Goal: Information Seeking & Learning: Find specific fact

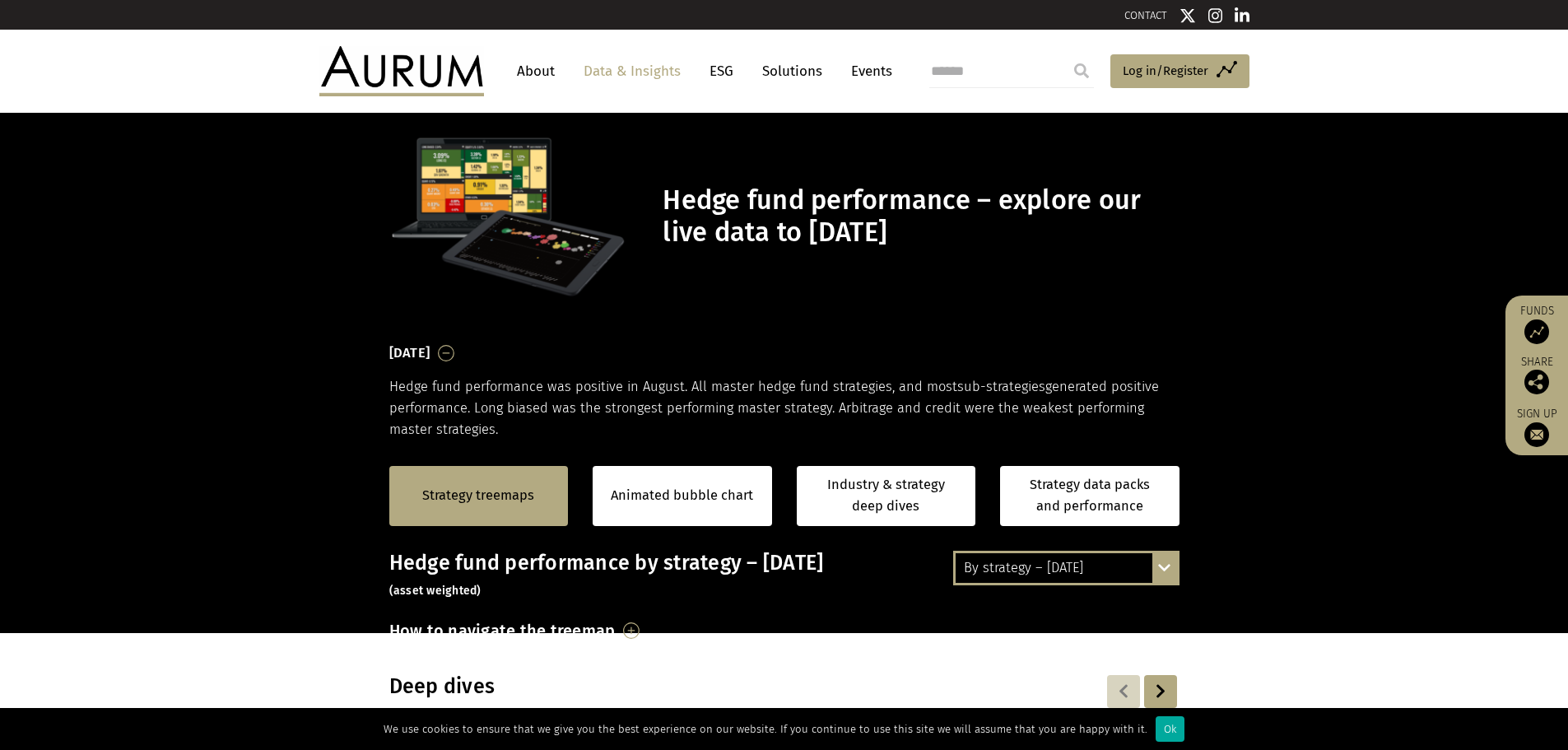
scroll to position [5, 0]
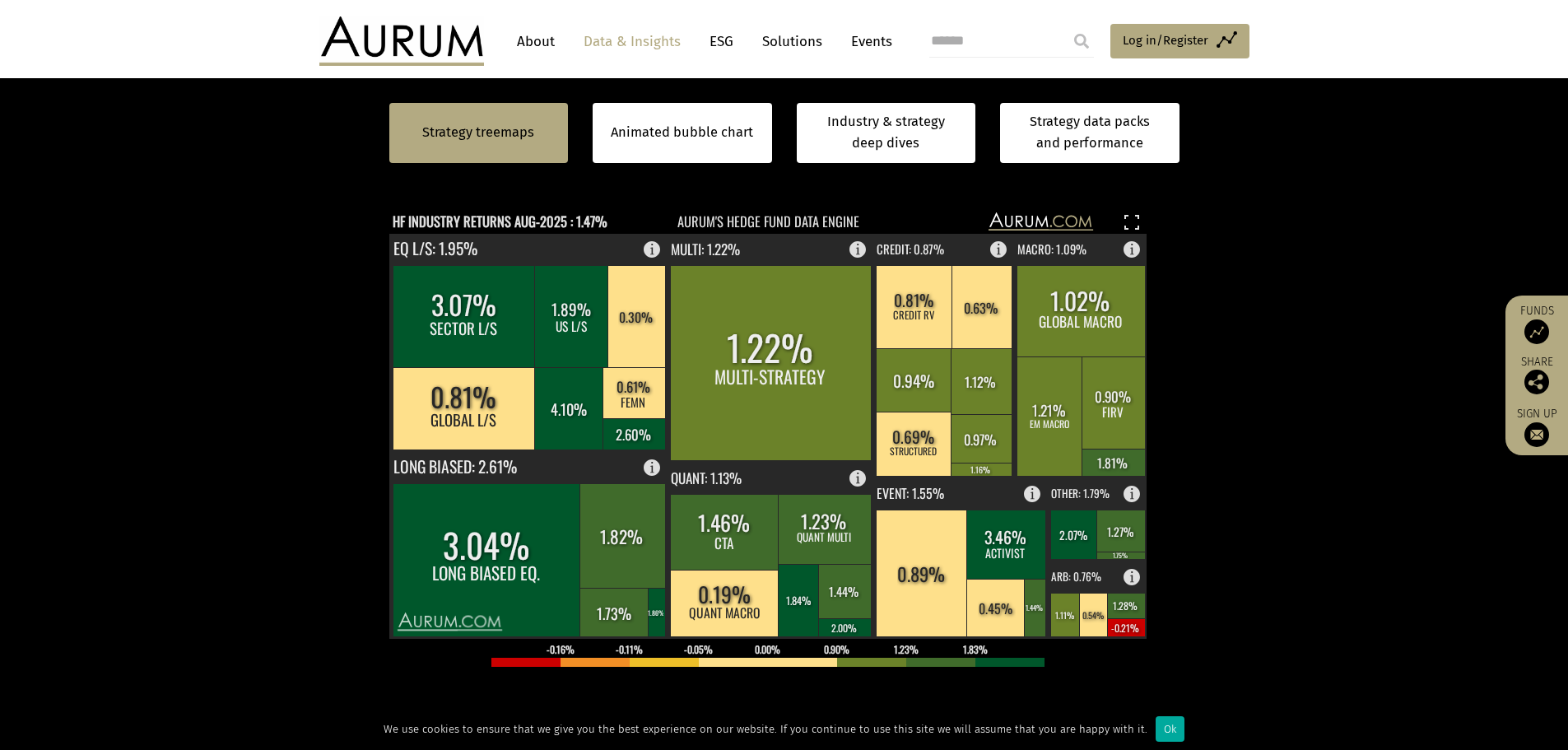
scroll to position [494, 0]
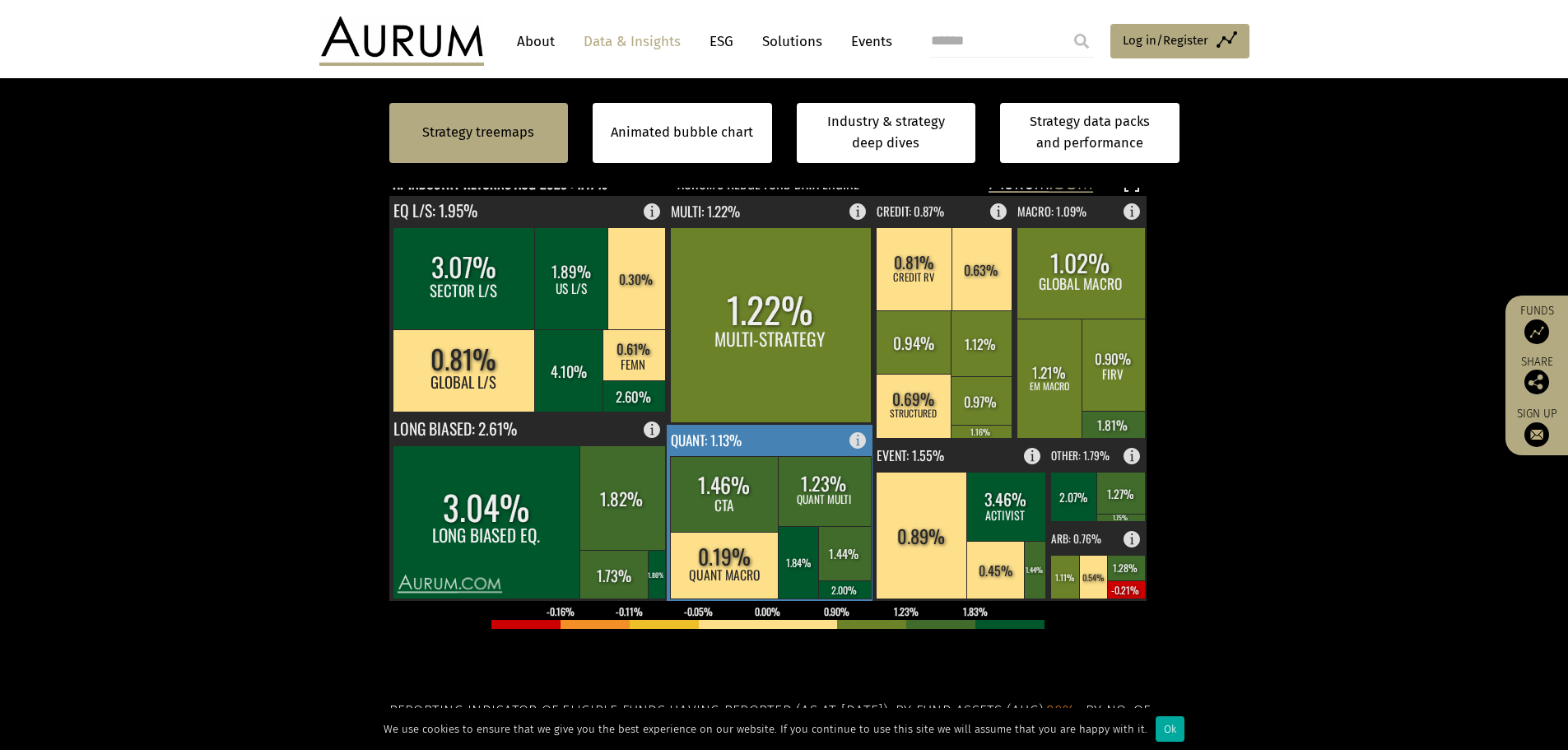
click at [793, 534] on rect at bounding box center [799, 562] width 42 height 73
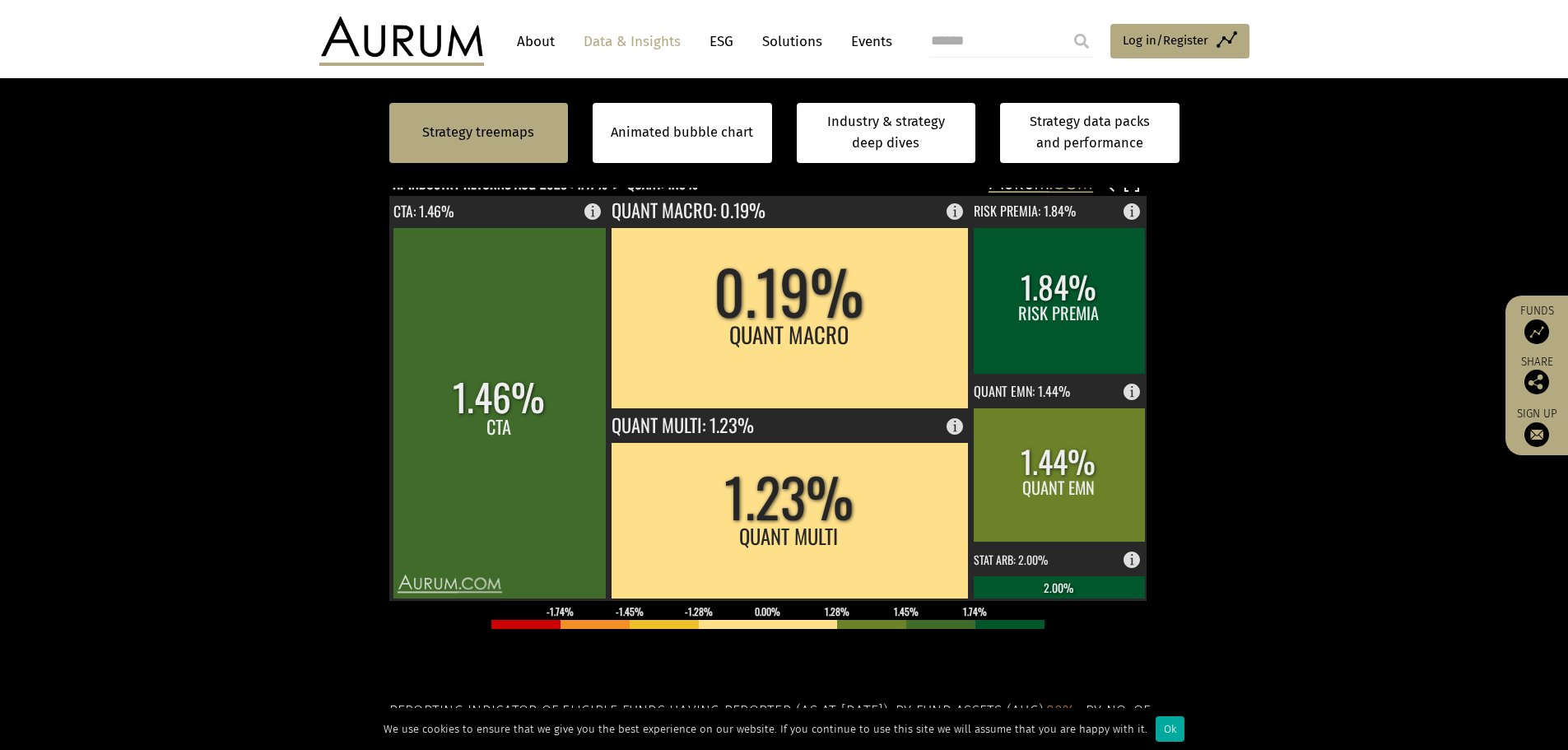
scroll to position [247, 0]
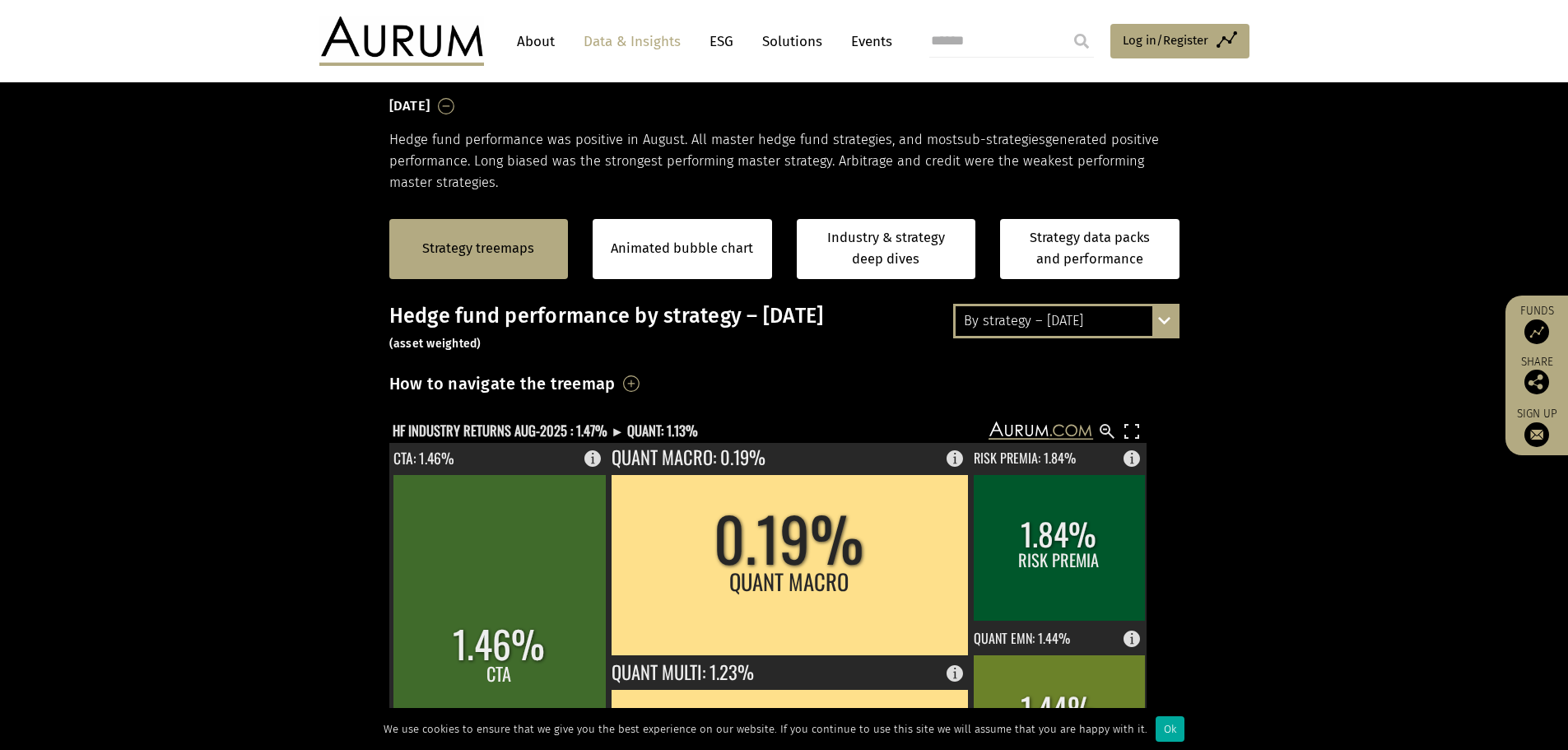
click at [1065, 320] on div "By strategy – [DATE]" at bounding box center [1066, 321] width 221 height 29
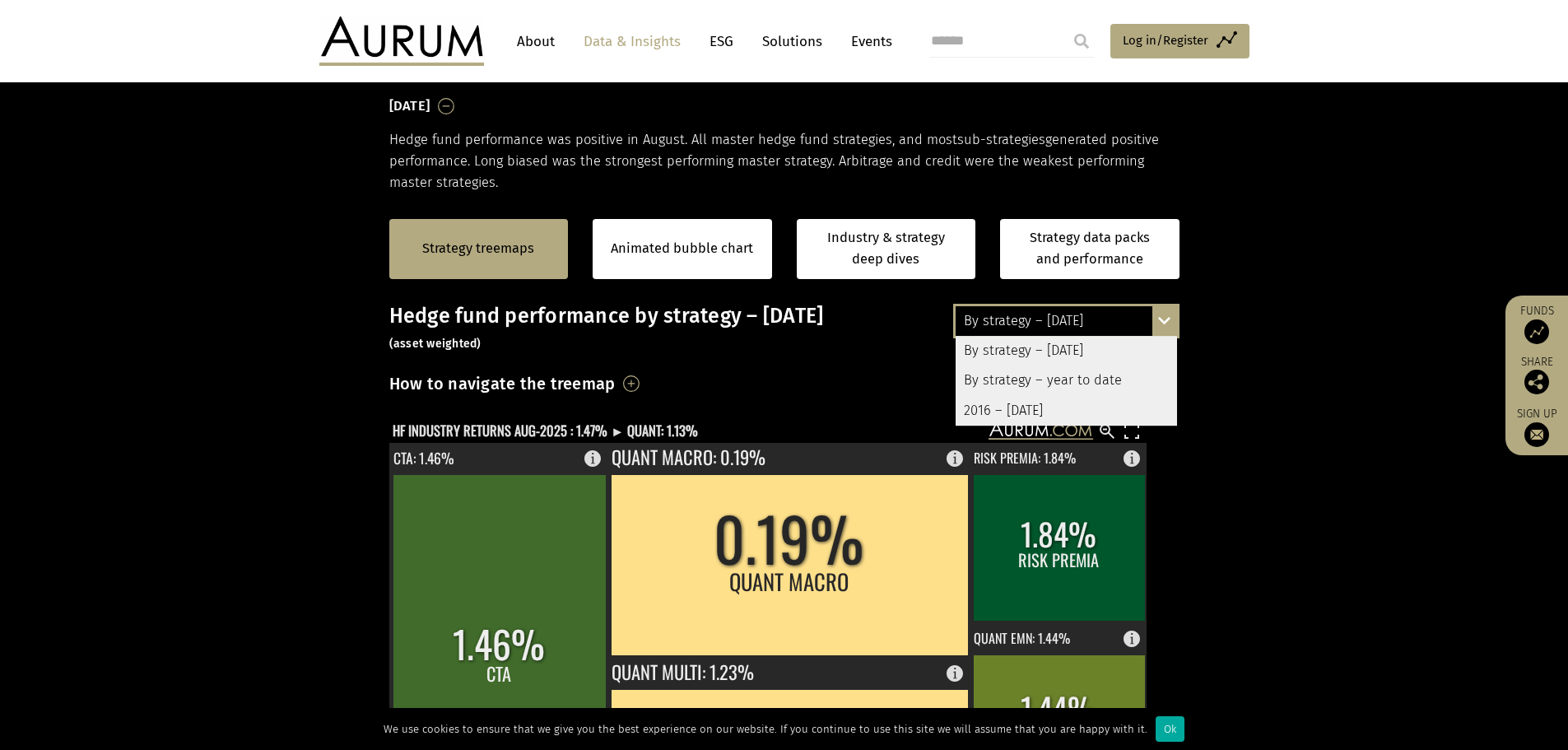
click at [1027, 406] on div "2016 – [DATE]" at bounding box center [1066, 410] width 221 height 29
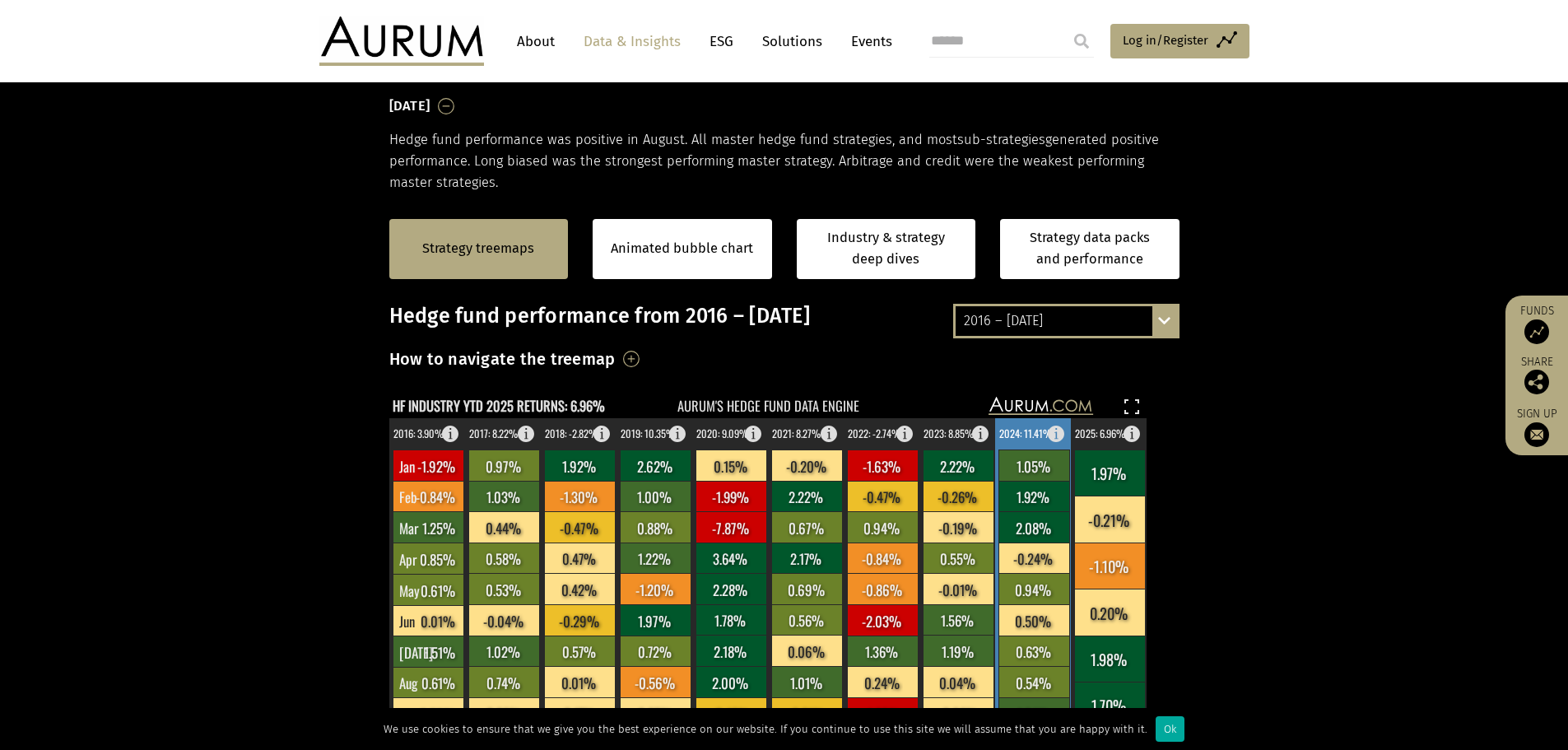
click at [1017, 435] on text "2024: 11.41%" at bounding box center [1025, 433] width 53 height 16
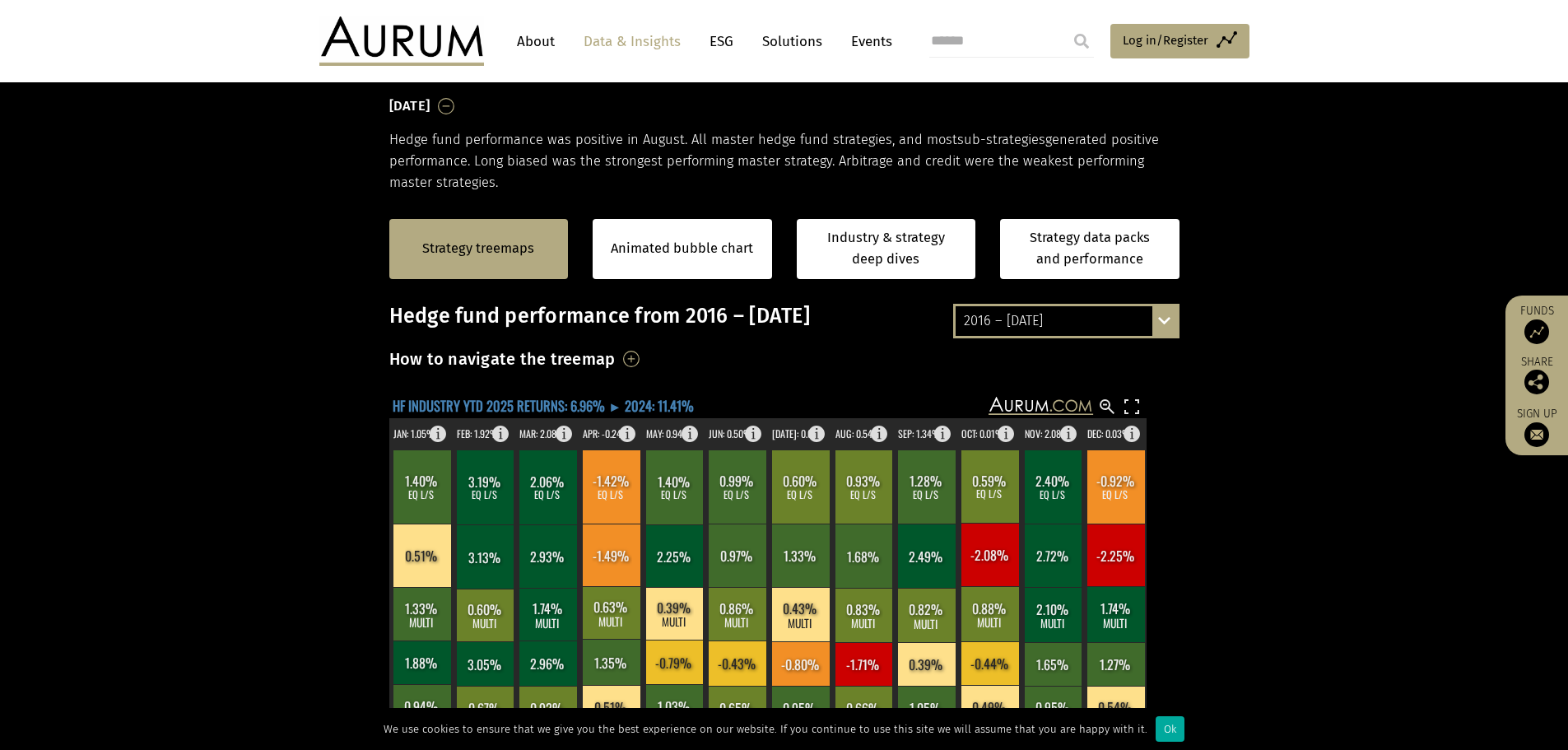
click at [573, 408] on text "HF INDUSTRY YTD 2025 RETURNS: 6.96% ► 2024: 11.41%" at bounding box center [543, 405] width 301 height 21
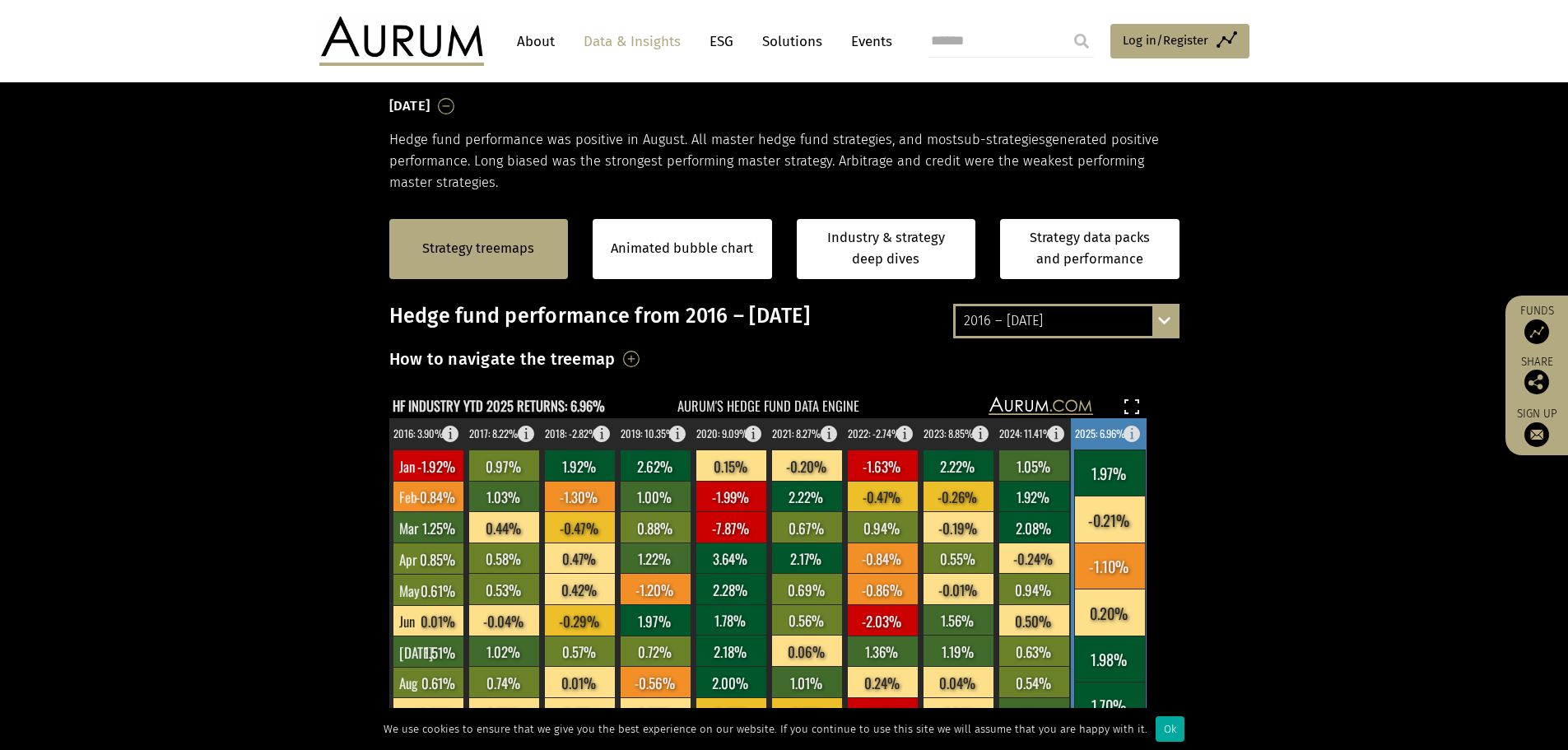
click at [1095, 433] on text "2025: 6.96%" at bounding box center [1100, 433] width 50 height 16
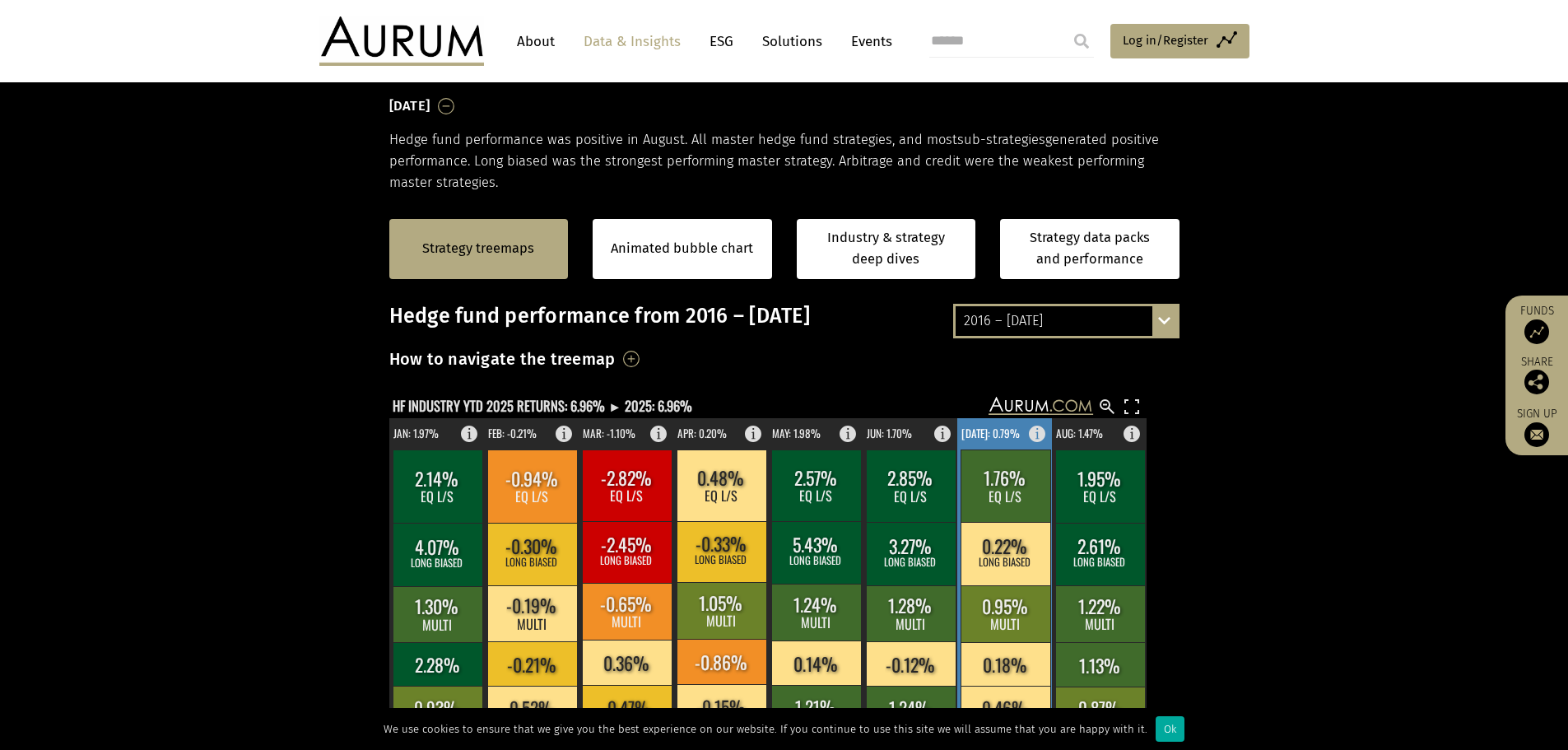
click at [984, 432] on text "[DATE]: 0.79%" at bounding box center [990, 433] width 59 height 17
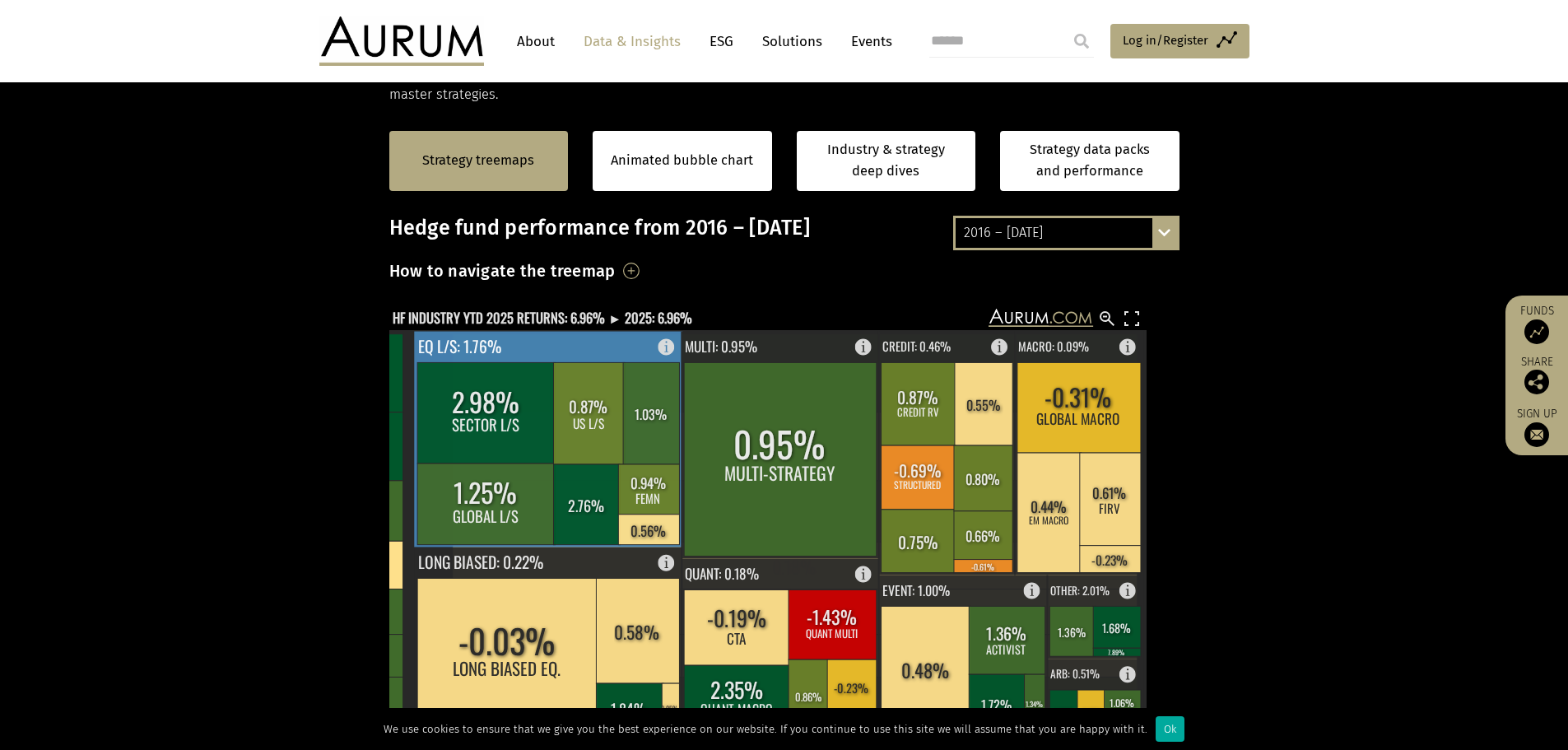
scroll to position [412, 0]
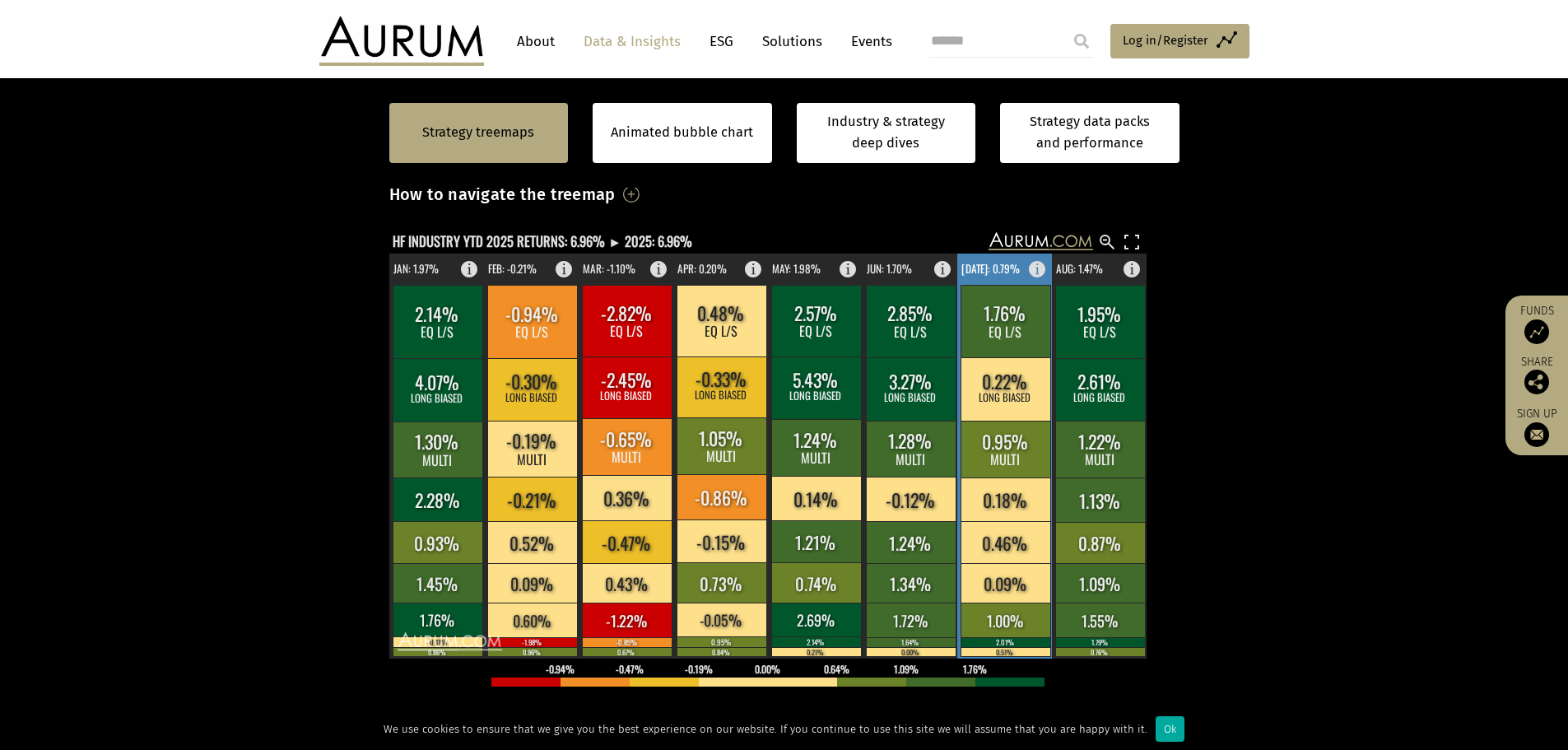
click at [996, 269] on text "[DATE]: 0.79%" at bounding box center [990, 269] width 59 height 17
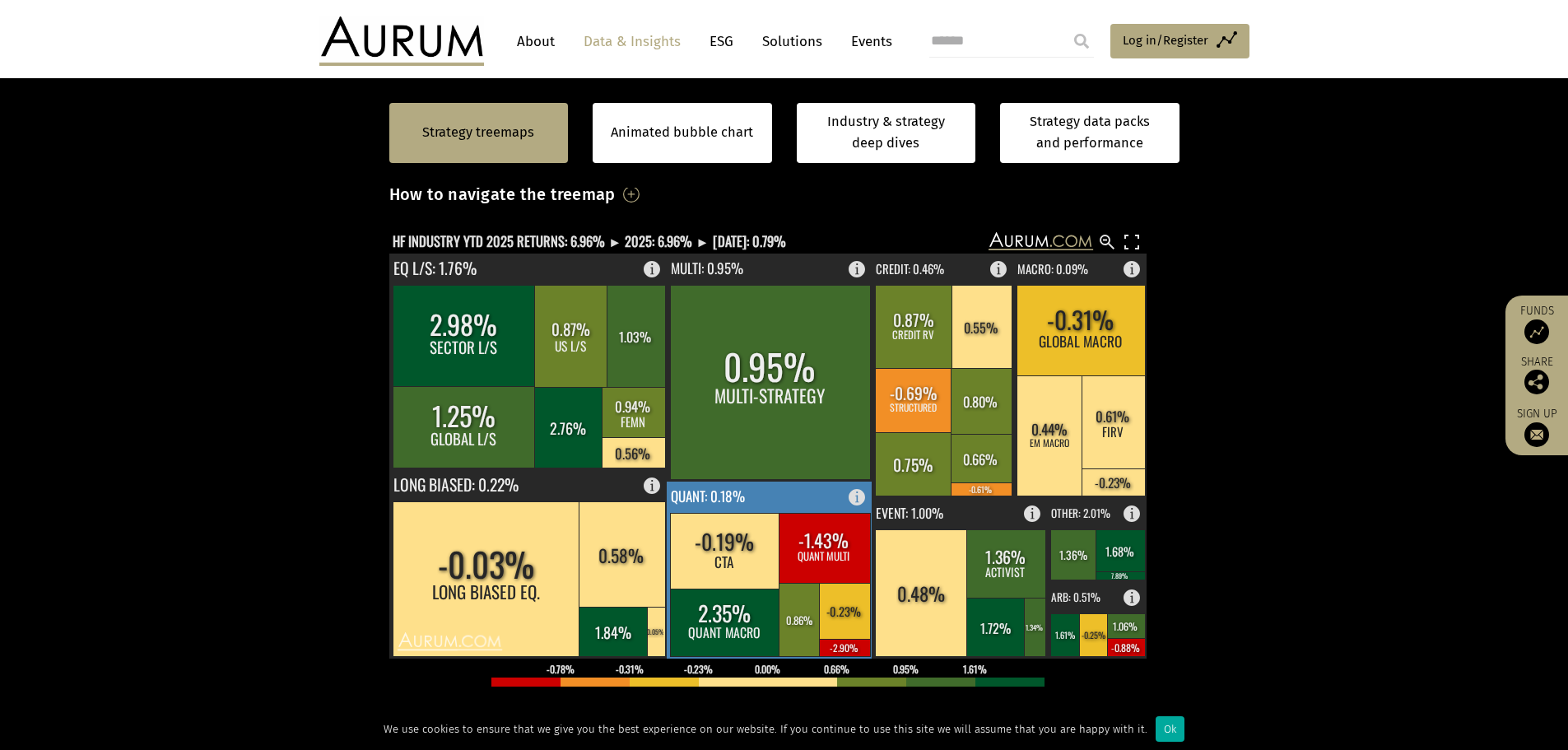
click at [748, 498] on rect at bounding box center [769, 569] width 207 height 177
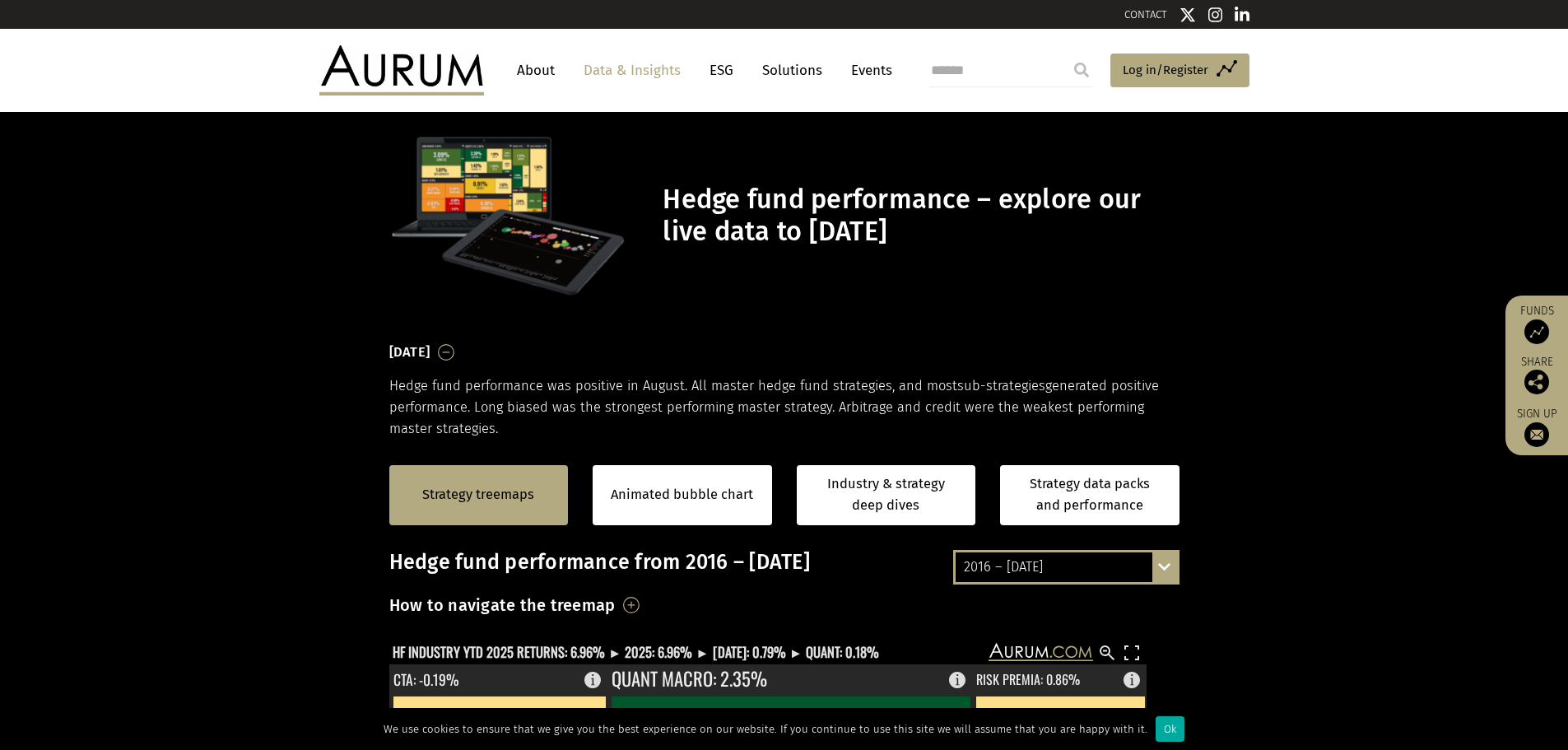
scroll to position [0, 0]
